Goal: Find contact information: Obtain details needed to contact an individual or organization

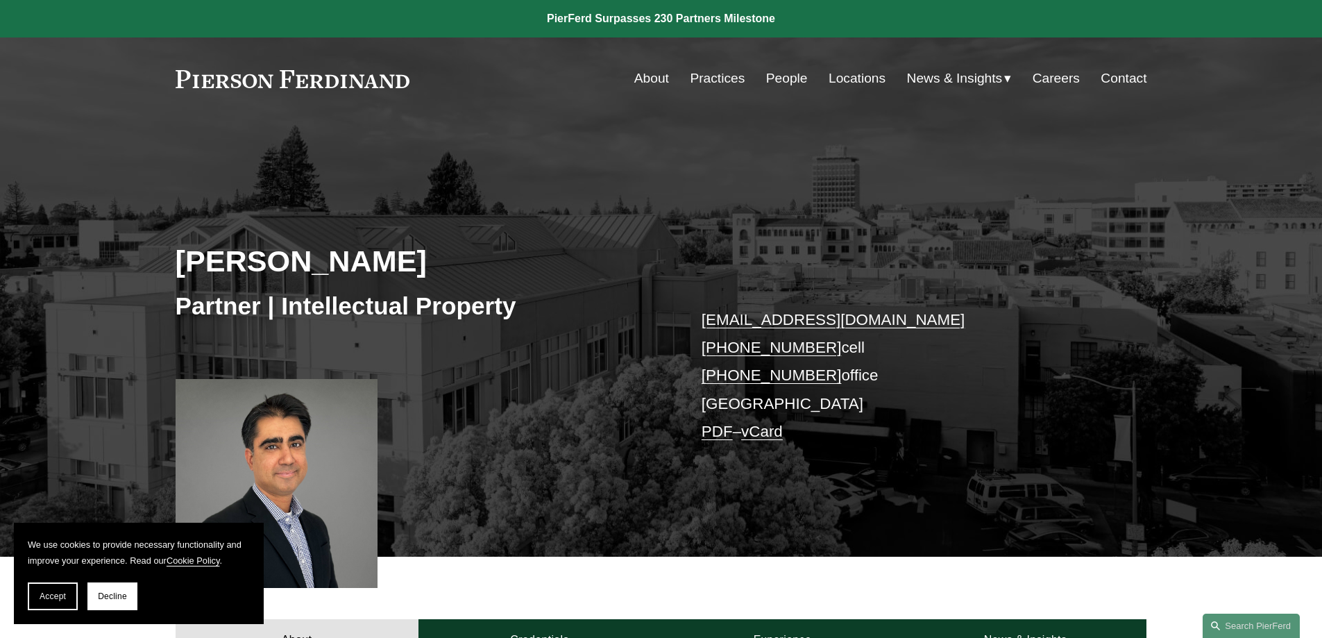
click at [1124, 72] on link "Contact" at bounding box center [1124, 78] width 46 height 26
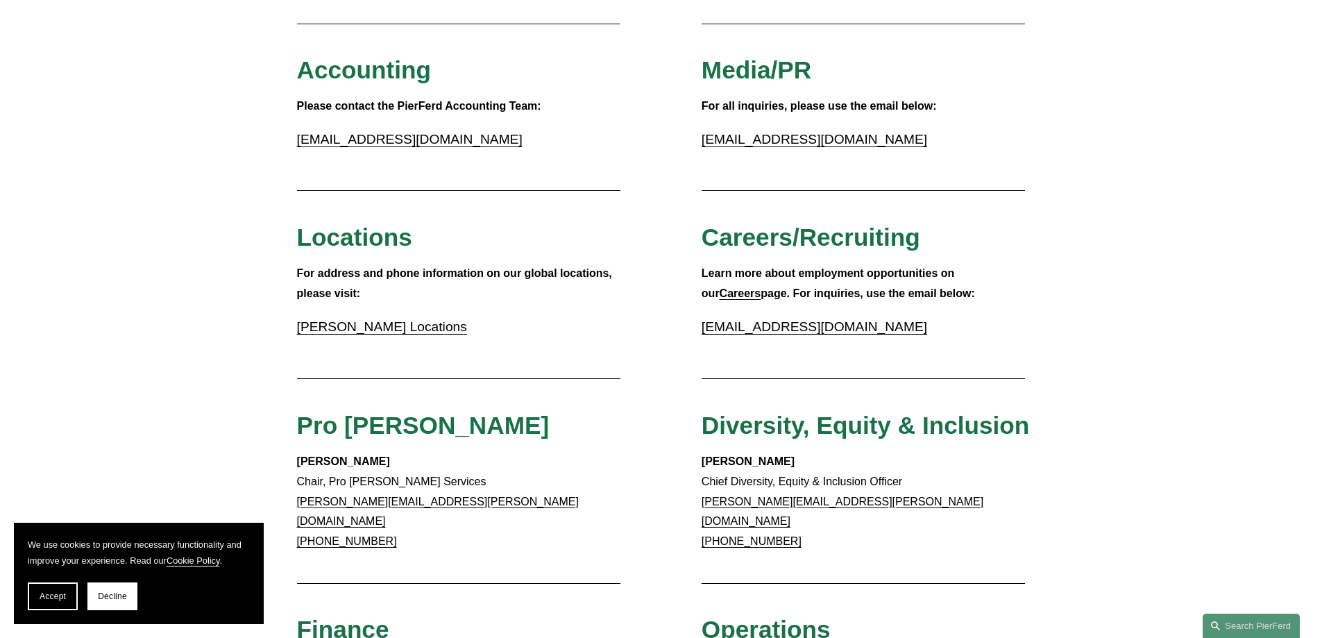
scroll to position [347, 0]
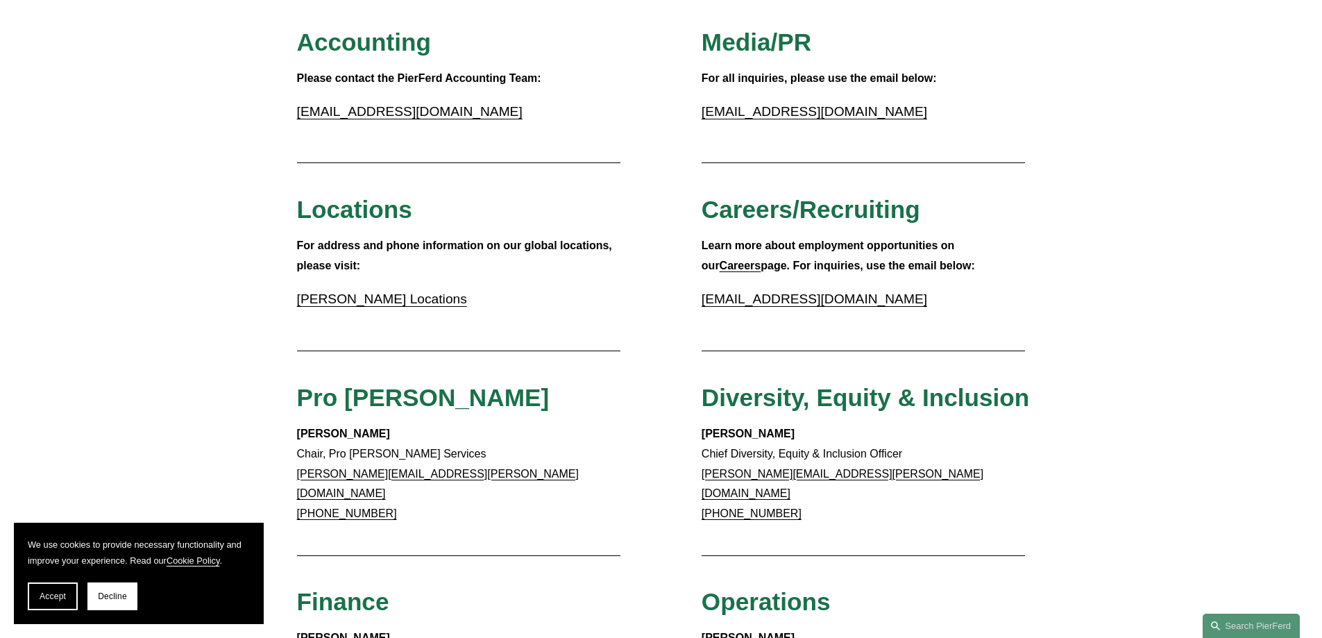
click at [383, 301] on link "[PERSON_NAME] Locations" at bounding box center [382, 298] width 170 height 15
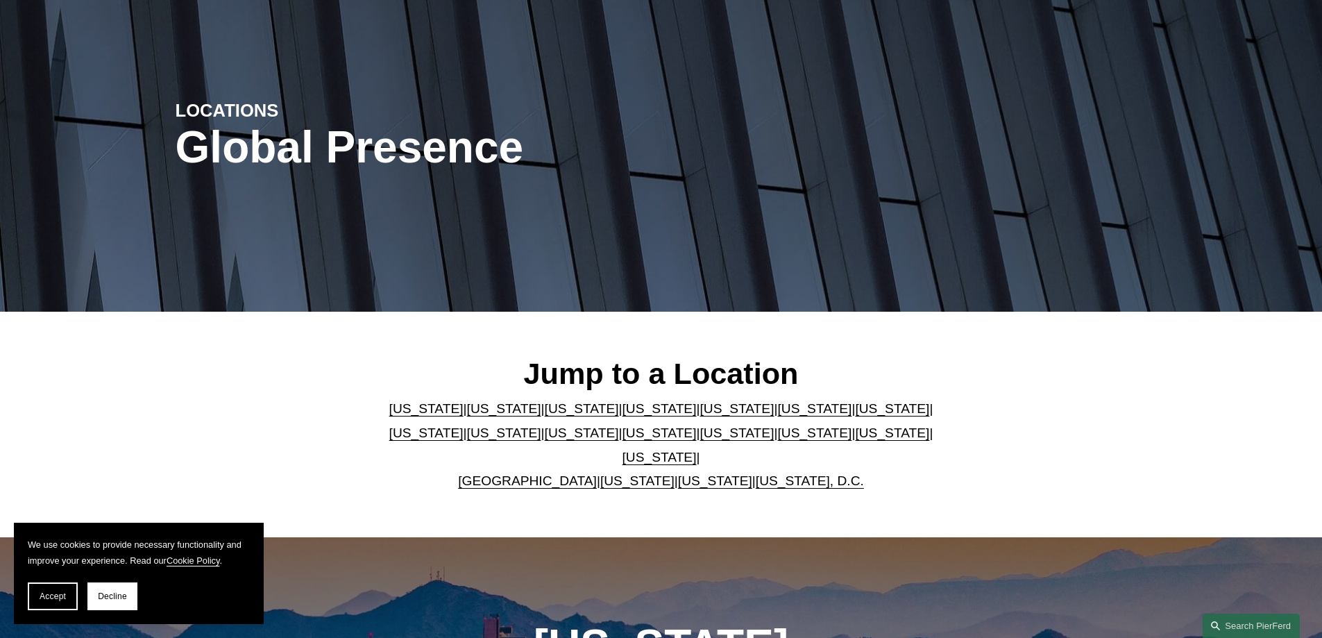
scroll to position [139, 0]
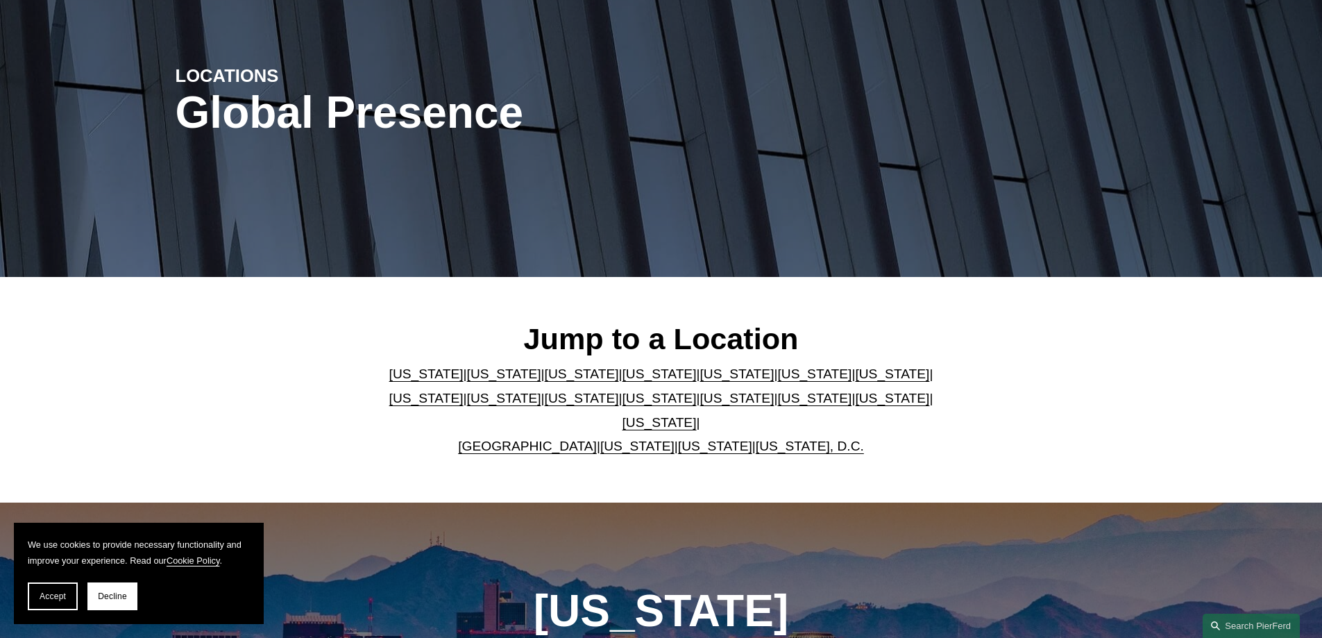
click at [547, 378] on link "[US_STATE]" at bounding box center [582, 373] width 74 height 15
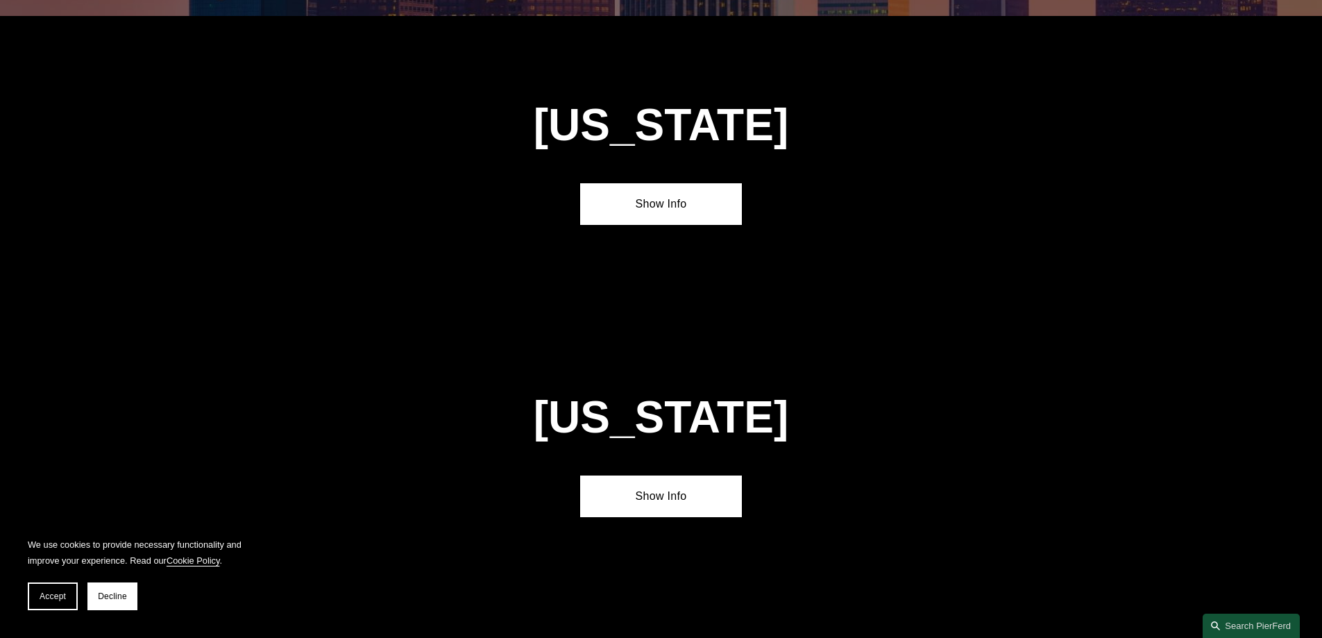
scroll to position [1214, 0]
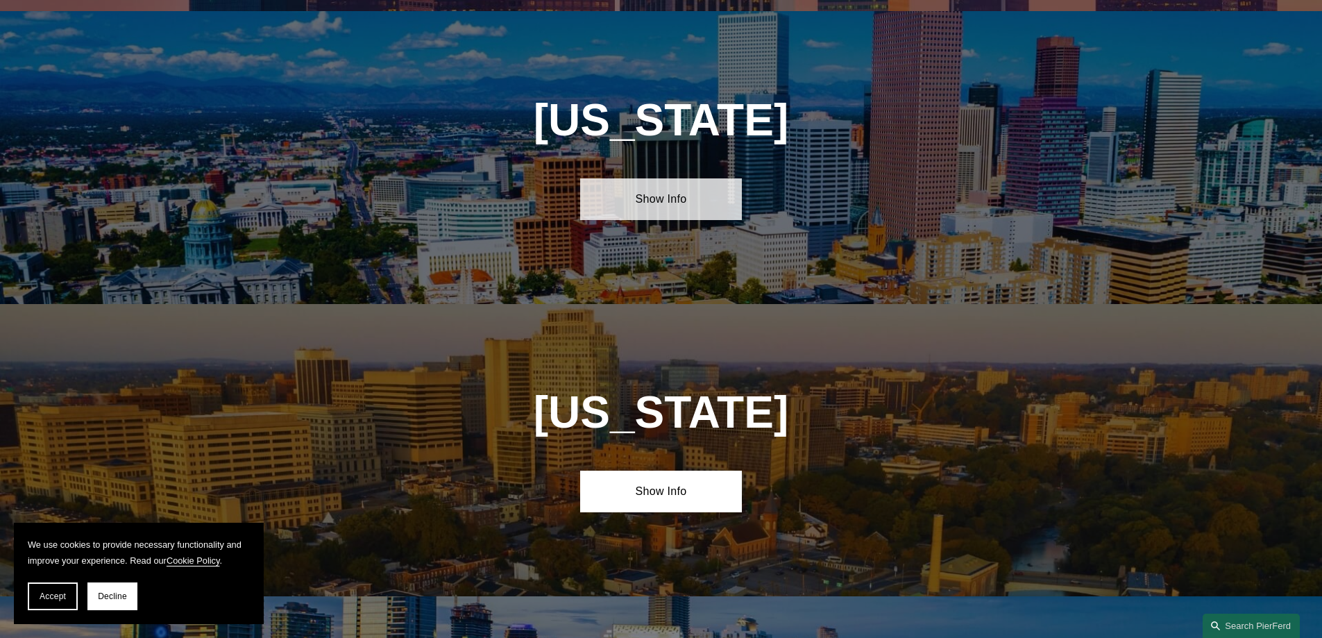
click at [673, 185] on link "Show Info" at bounding box center [661, 199] width 162 height 42
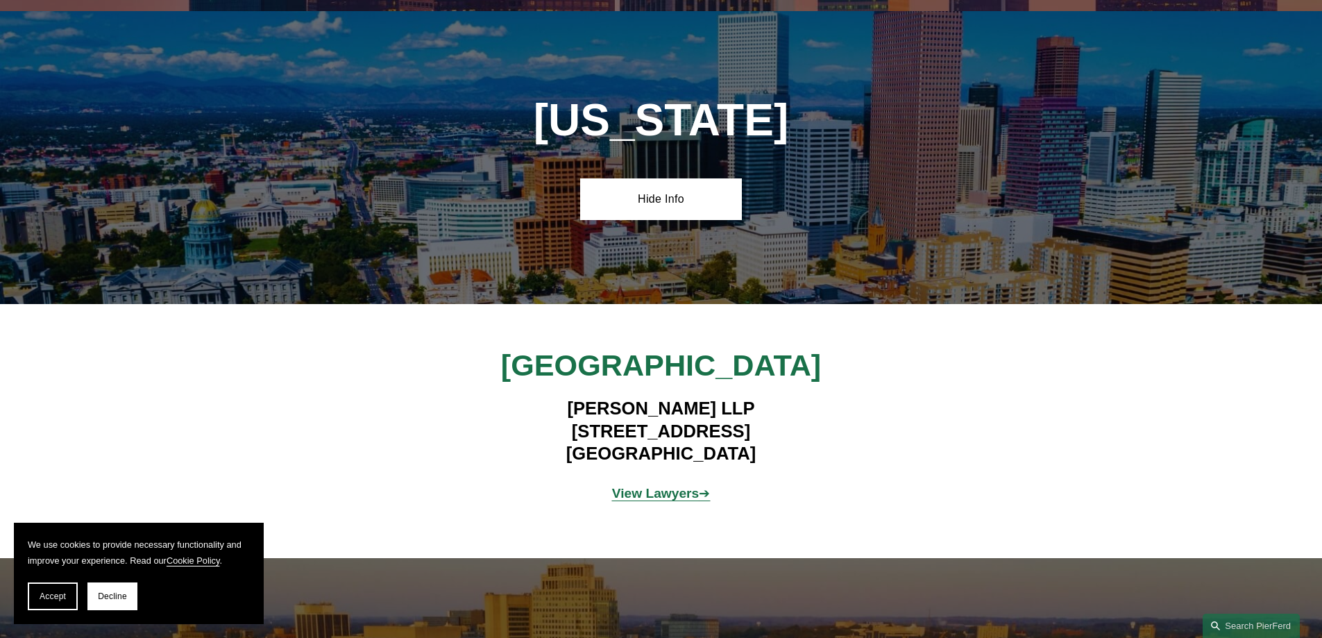
click at [955, 423] on div "Denver Pierson Ferdinand LLP 2301 Blake Street, Suite 100 Denver, CO 80205 View…" at bounding box center [661, 430] width 1322 height 167
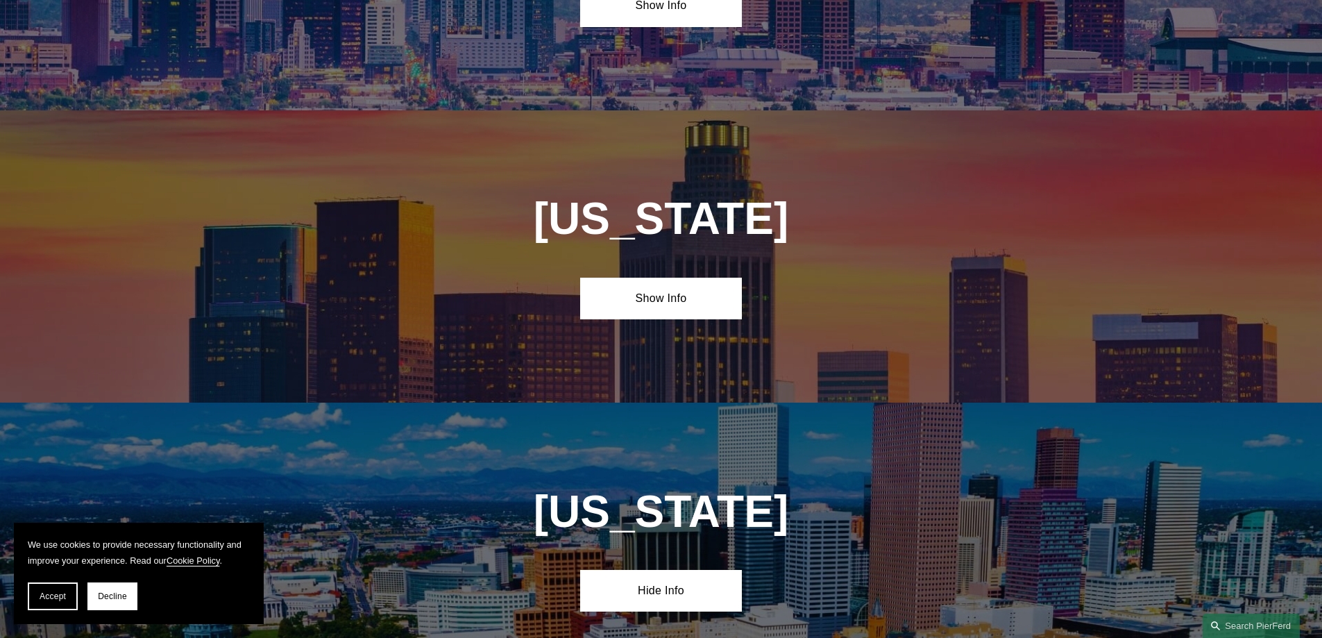
scroll to position [798, 0]
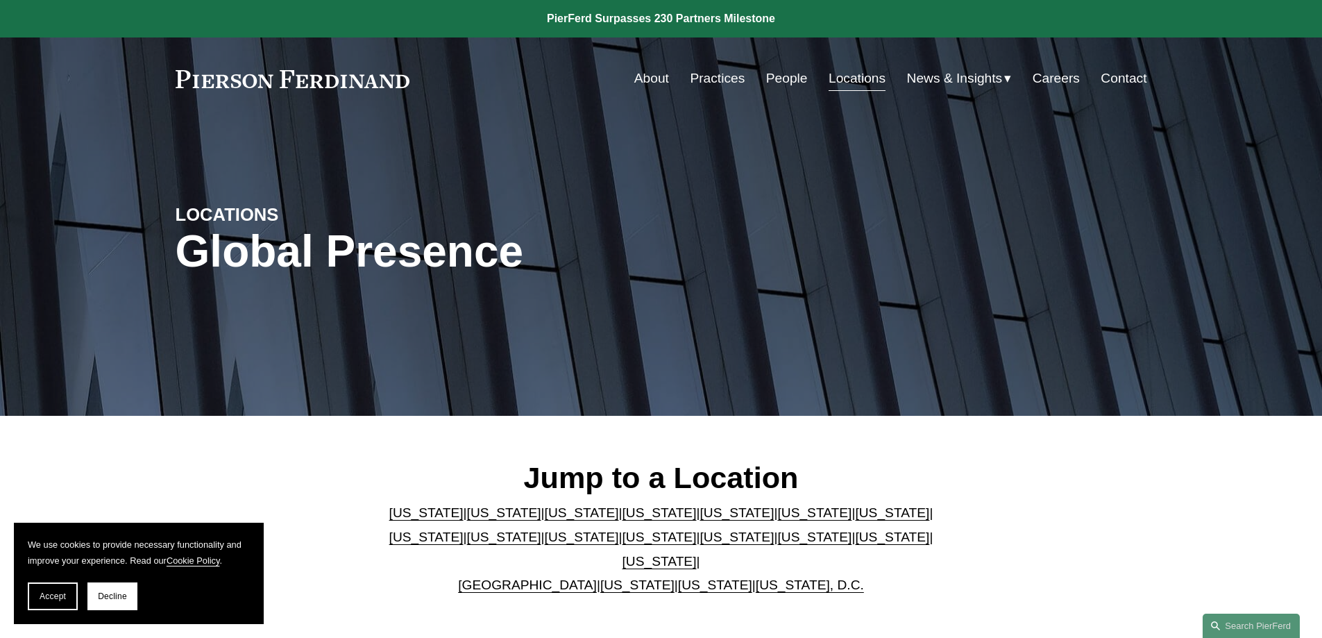
click at [1048, 518] on div "Jump to a Location Arizona | California | Colorado | Delaware | Florida | Georg…" at bounding box center [661, 527] width 1322 height 137
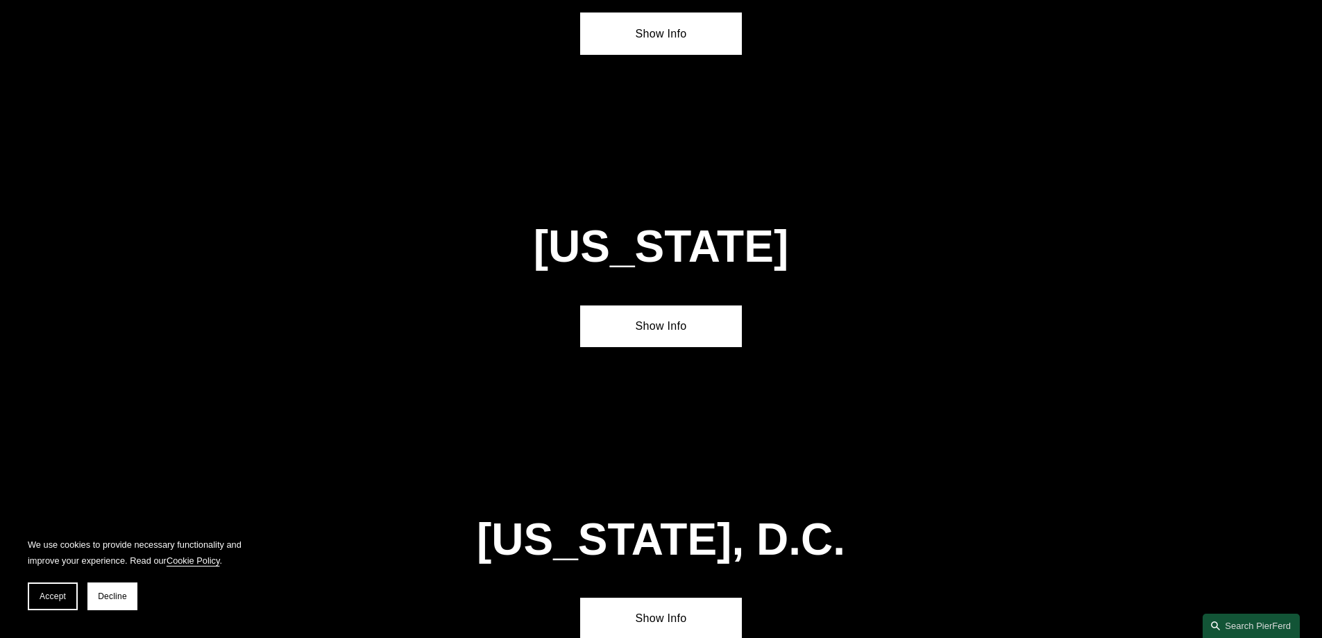
scroll to position [5899, 0]
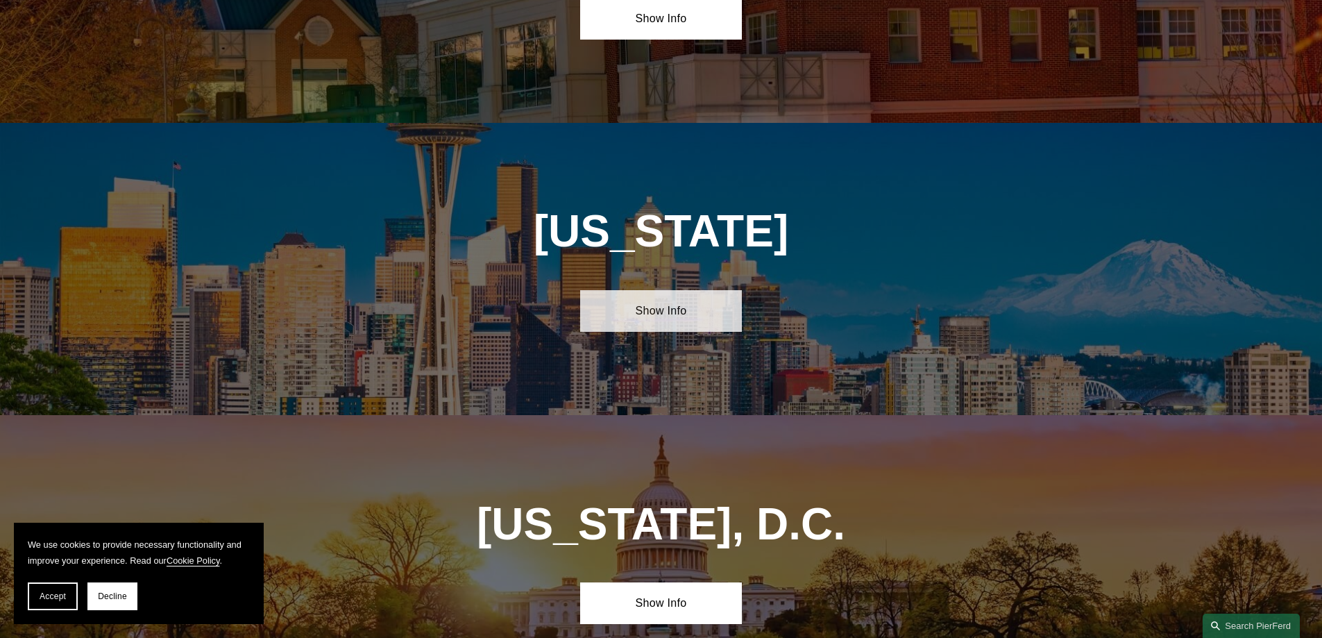
click at [679, 290] on link "Show Info" at bounding box center [661, 311] width 162 height 42
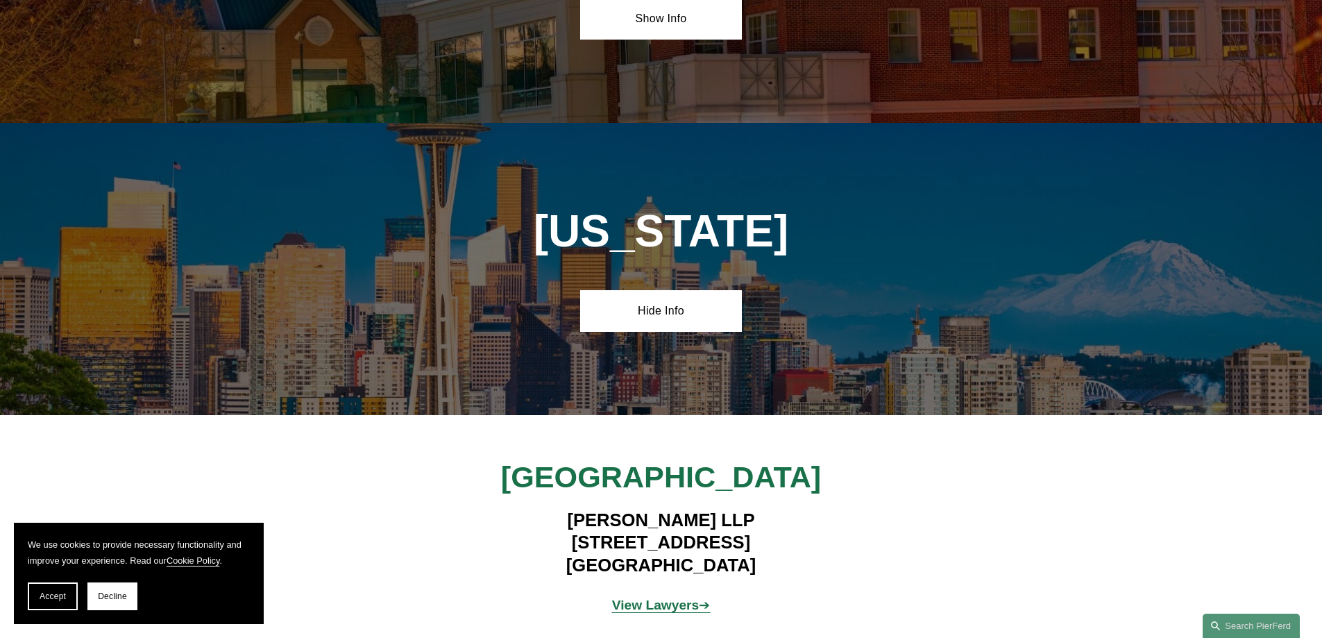
click at [965, 459] on div "Seattle Pierson Ferdinand LLP 450 Alaskan Way South, Suite 200 Seattle, WA 9810…" at bounding box center [661, 542] width 1322 height 167
